Goal: Check status: Check status

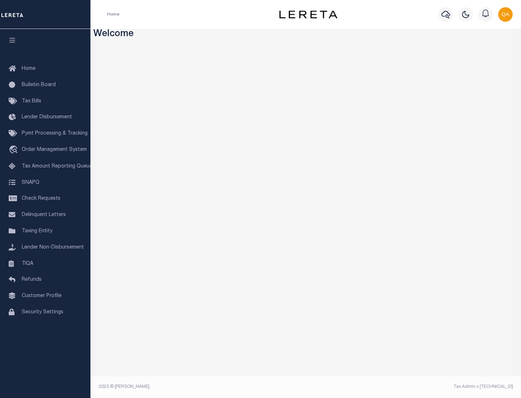
click at [45, 199] on span "Check Requests" at bounding box center [41, 198] width 39 height 5
select select "50"
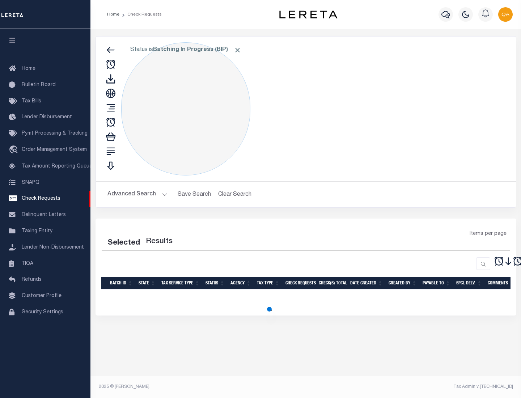
select select "50"
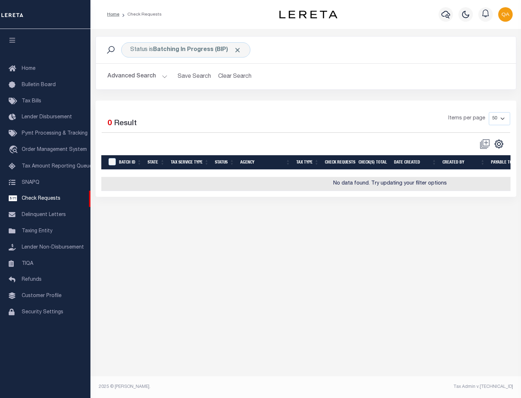
click at [238, 50] on span "Click to Remove" at bounding box center [238, 50] width 8 height 8
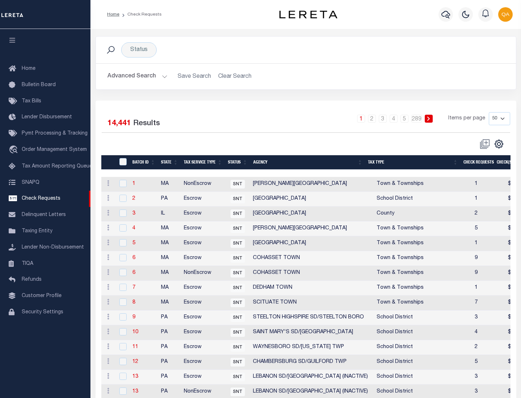
scroll to position [349, 0]
